Goal: Task Accomplishment & Management: Manage account settings

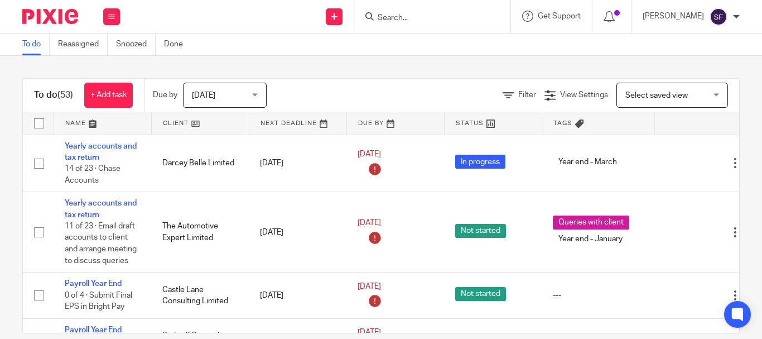
click at [433, 16] on input "Search" at bounding box center [427, 18] width 100 height 10
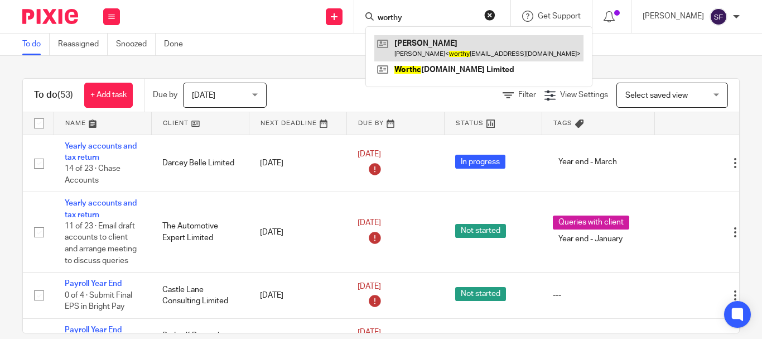
type input "worthy"
click at [473, 49] on link at bounding box center [478, 48] width 209 height 26
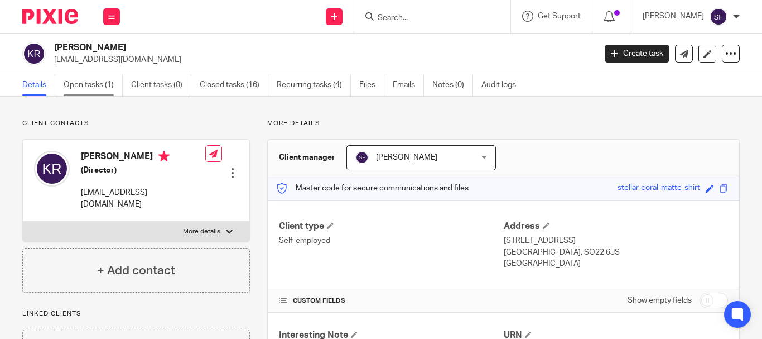
click at [113, 82] on link "Open tasks (1)" at bounding box center [93, 85] width 59 height 22
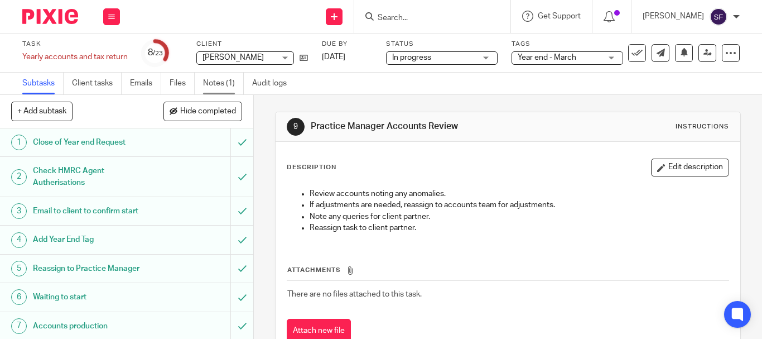
scroll to position [167, 0]
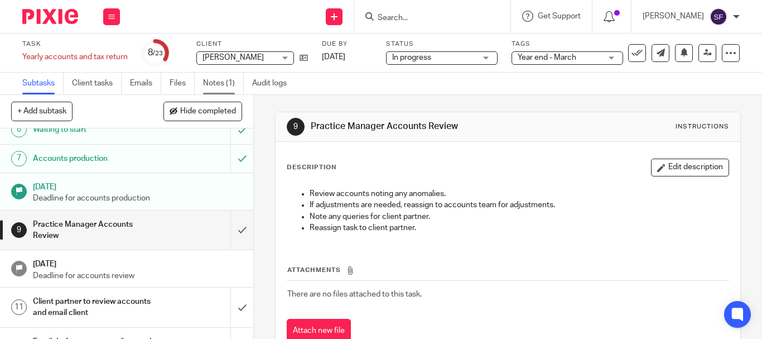
click at [216, 79] on link "Notes (1)" at bounding box center [223, 84] width 41 height 22
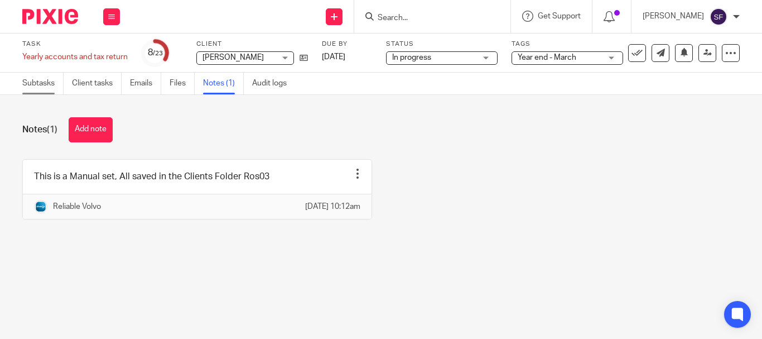
click at [41, 90] on link "Subtasks" at bounding box center [42, 84] width 41 height 22
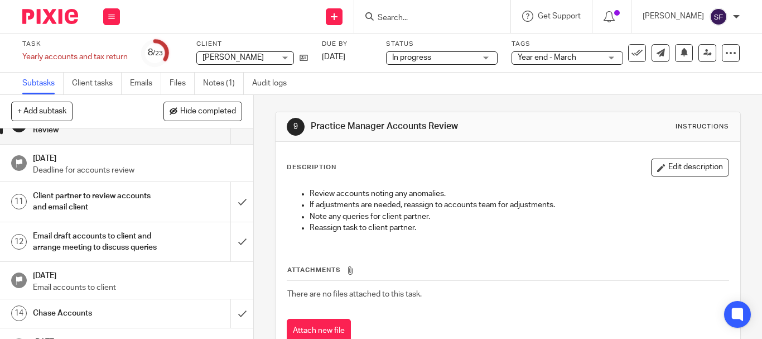
scroll to position [167, 0]
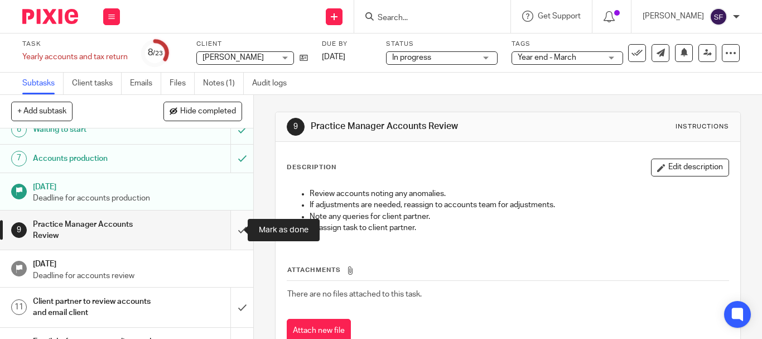
click at [231, 228] on input "submit" at bounding box center [126, 230] width 253 height 40
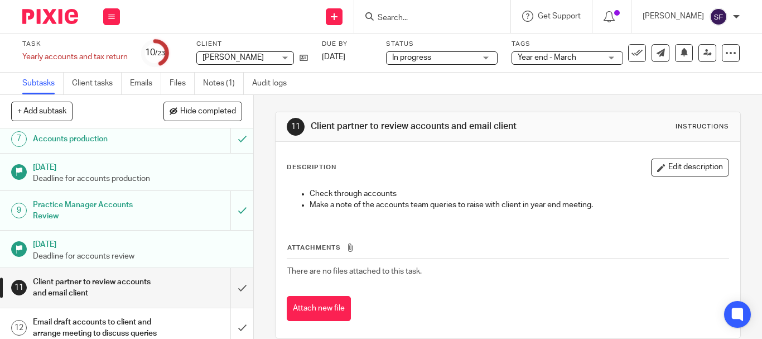
scroll to position [279, 0]
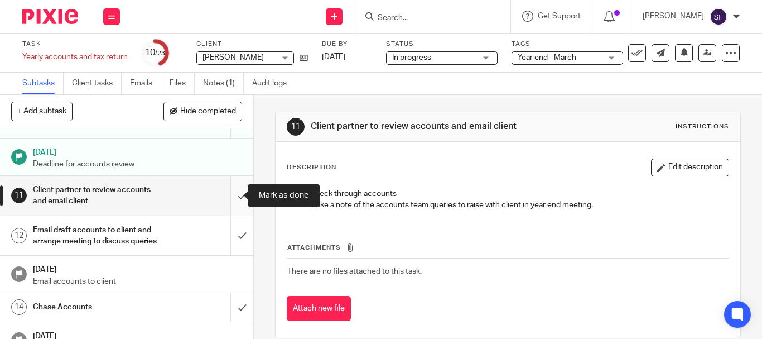
click at [231, 192] on input "submit" at bounding box center [126, 196] width 253 height 40
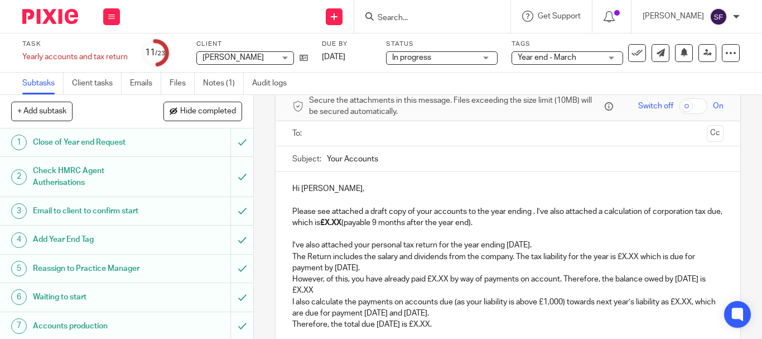
scroll to position [112, 0]
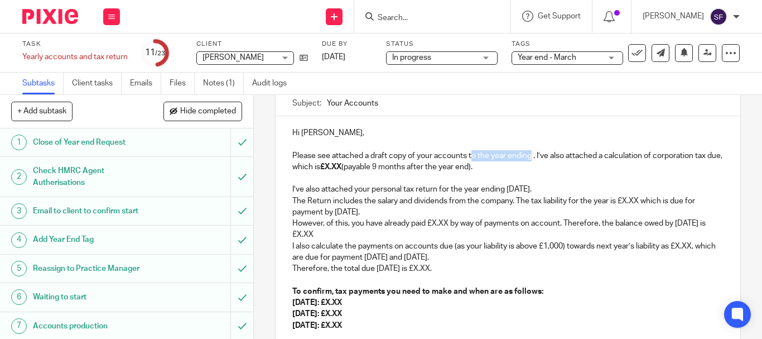
drag, startPoint x: 471, startPoint y: 156, endPoint x: 528, endPoint y: 156, distance: 56.9
click at [528, 156] on p "Please see attached a draft copy of your accounts to the year ending . I’ve als…" at bounding box center [507, 161] width 431 height 23
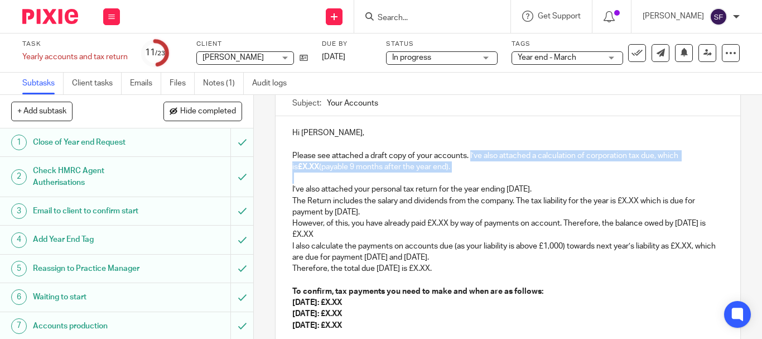
drag, startPoint x: 469, startPoint y: 155, endPoint x: 486, endPoint y: 175, distance: 26.5
click at [486, 175] on div "Hi [PERSON_NAME], Please see attached a draft copy of your accounts. I’ve also …" at bounding box center [508, 301] width 465 height 370
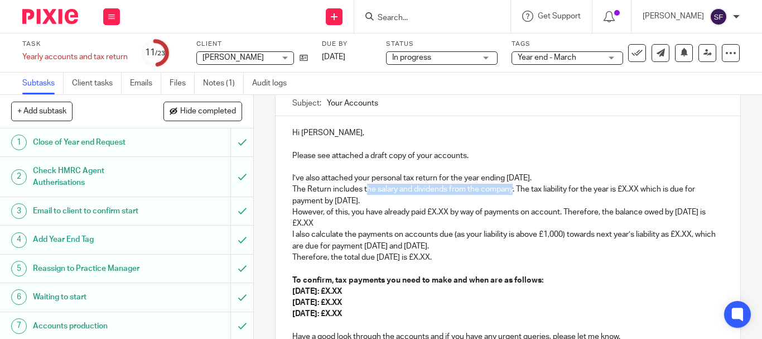
drag, startPoint x: 364, startPoint y: 190, endPoint x: 511, endPoint y: 188, distance: 146.8
click at [511, 188] on p "The Return includes the salary and dividends from the company. The tax liabilit…" at bounding box center [507, 195] width 431 height 23
